Goal: Find specific page/section: Find specific page/section

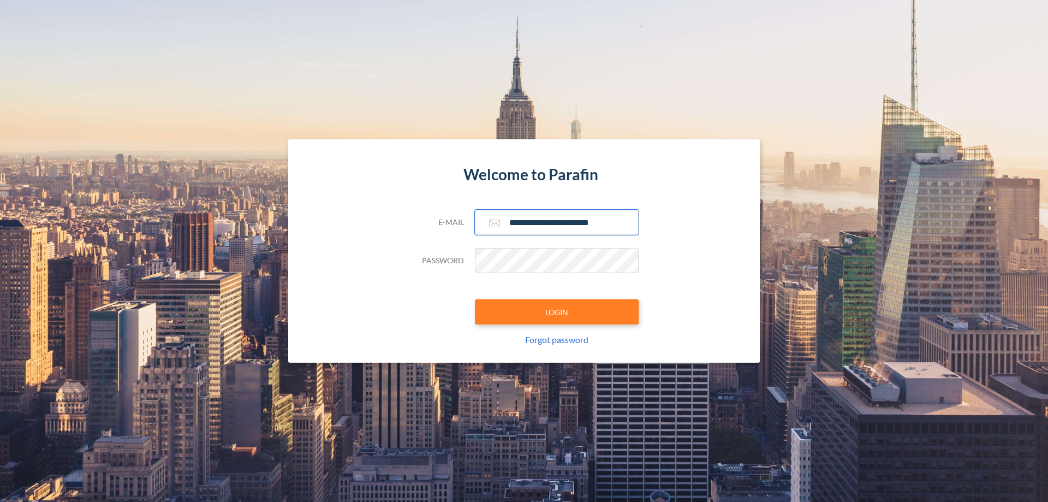
type input "**********"
click at [557, 312] on button "LOGIN" at bounding box center [557, 311] width 164 height 25
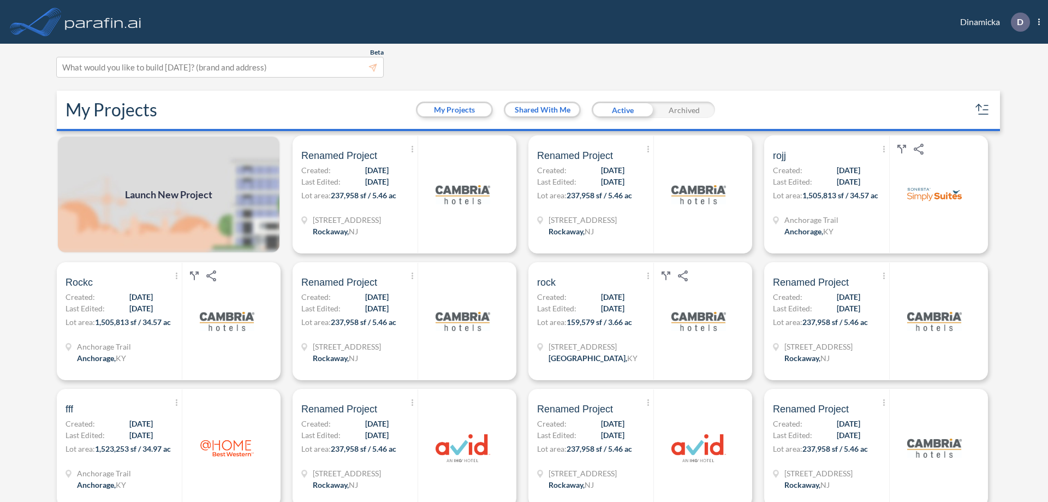
scroll to position [3, 0]
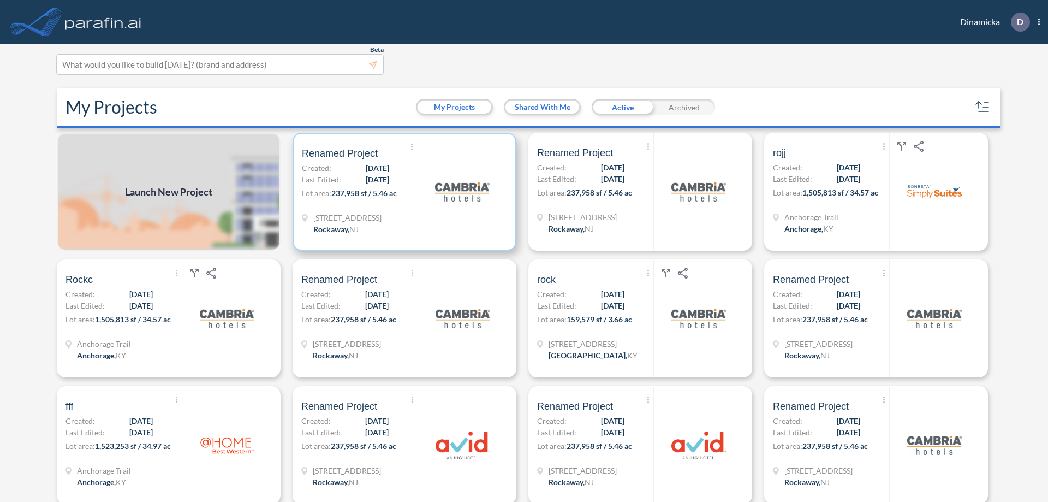
click at [402, 192] on p "Lot area: 237,958 sf / 5.46 ac" at bounding box center [360, 195] width 116 height 16
